Goal: Use online tool/utility: Utilize a website feature to perform a specific function

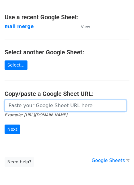
scroll to position [27, 0]
paste input "https://docs.google.com/spreadsheets/d/1YBLL2FxOlRk76w8KJR6MMwhbVLpH4u_jQLZYyzO…"
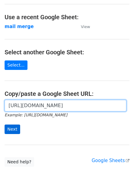
type input "[URL][DOMAIN_NAME]"
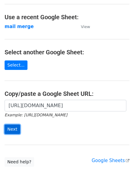
scroll to position [0, 0]
click at [6, 128] on input "Next" at bounding box center [13, 128] width 16 height 9
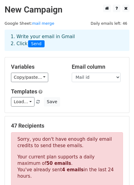
click at [54, 33] on div "1. Write your email in Gmail 2. Click Send" at bounding box center [67, 40] width 125 height 21
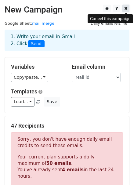
click at [126, 9] on icon at bounding box center [125, 8] width 3 height 4
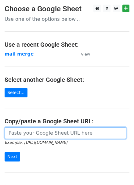
click at [42, 131] on input "url" at bounding box center [65, 133] width 121 height 12
paste input "https://docs.google.com/spreadsheets/d/1YBLL2FxOlRk76w8KJR6MMwhbVLpH4u_jQLZYyzO…"
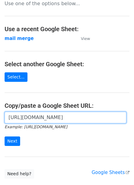
scroll to position [55, 0]
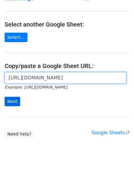
type input "[URL][DOMAIN_NAME]"
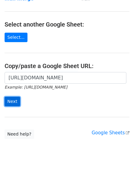
click at [15, 102] on input "Next" at bounding box center [13, 101] width 16 height 9
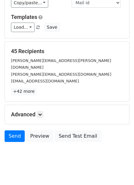
scroll to position [75, 0]
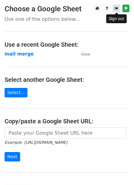
click at [117, 7] on icon at bounding box center [116, 8] width 4 height 4
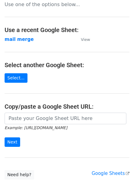
scroll to position [55, 0]
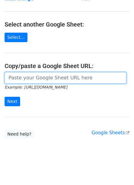
click at [38, 80] on input "url" at bounding box center [65, 78] width 121 height 12
paste input "https://docs.google.com/spreadsheets/d/1-PQVfD3xy2DPK30DgkQ0WxZnXNfGDoUW/edit?g…"
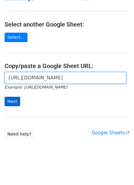
type input "https://docs.google.com/spreadsheets/d/1-PQVfD3xy2DPK30DgkQ0WxZnXNfGDoUW/edit?g…"
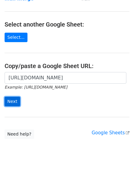
click at [17, 99] on input "Next" at bounding box center [13, 101] width 16 height 9
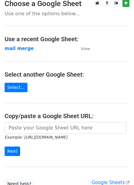
scroll to position [83, 0]
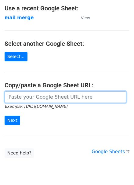
click at [23, 91] on input "url" at bounding box center [65, 97] width 121 height 12
paste input "[URL][DOMAIN_NAME]"
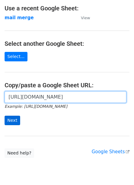
type input "[URL][DOMAIN_NAME]"
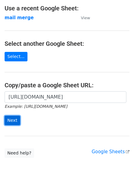
click at [10, 115] on input "Next" at bounding box center [13, 119] width 16 height 9
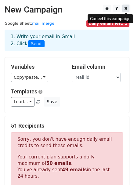
click at [126, 9] on icon at bounding box center [125, 8] width 3 height 4
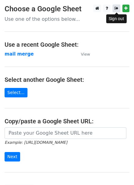
click at [114, 8] on icon at bounding box center [116, 8] width 4 height 4
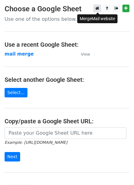
click at [100, 8] on link at bounding box center [97, 9] width 8 height 8
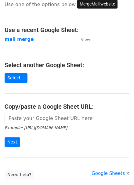
scroll to position [27, 0]
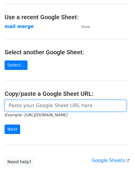
click at [62, 104] on input "url" at bounding box center [65, 106] width 121 height 12
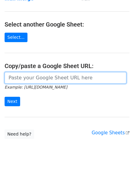
scroll to position [57, 0]
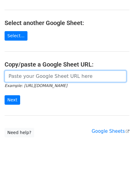
paste input "[URL][DOMAIN_NAME]"
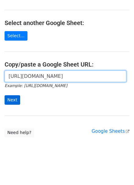
type input "[URL][DOMAIN_NAME]"
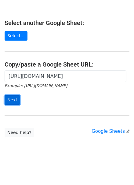
click at [17, 97] on input "Next" at bounding box center [13, 99] width 16 height 9
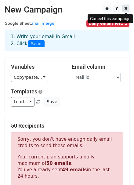
click at [128, 6] on link at bounding box center [125, 9] width 7 height 8
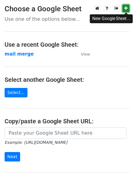
click at [125, 9] on icon at bounding box center [125, 8] width 3 height 4
